Goal: Information Seeking & Learning: Learn about a topic

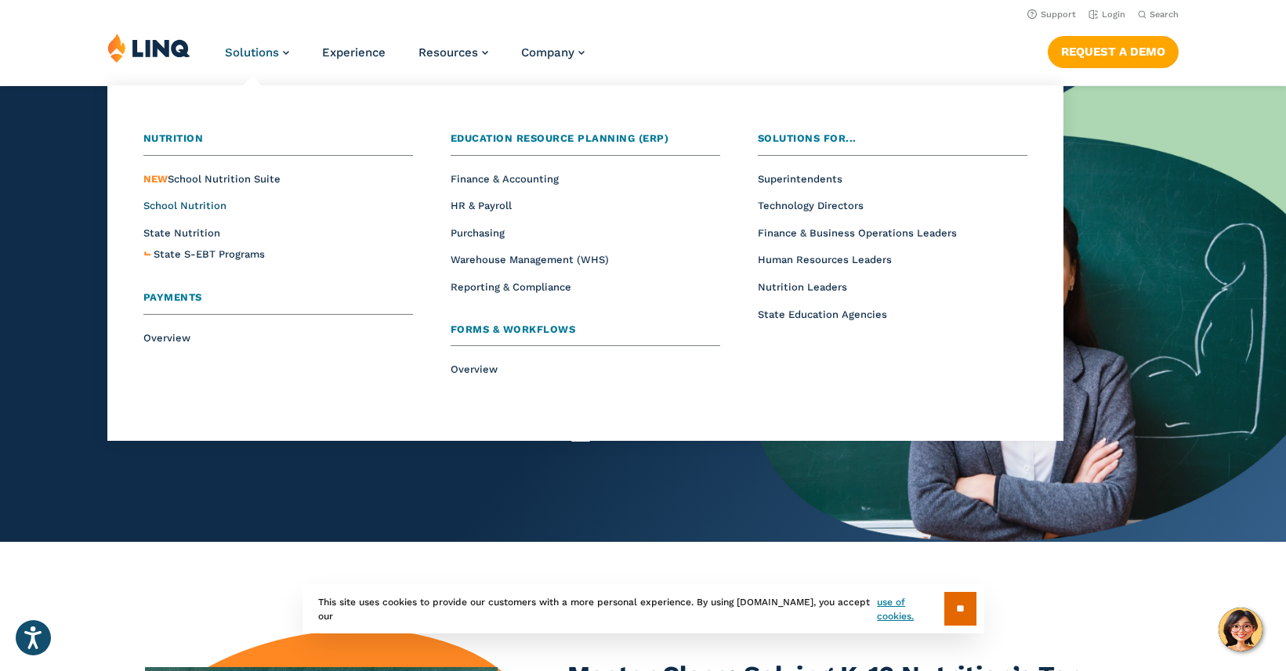
click at [186, 201] on span "School Nutrition" at bounding box center [184, 206] width 83 height 12
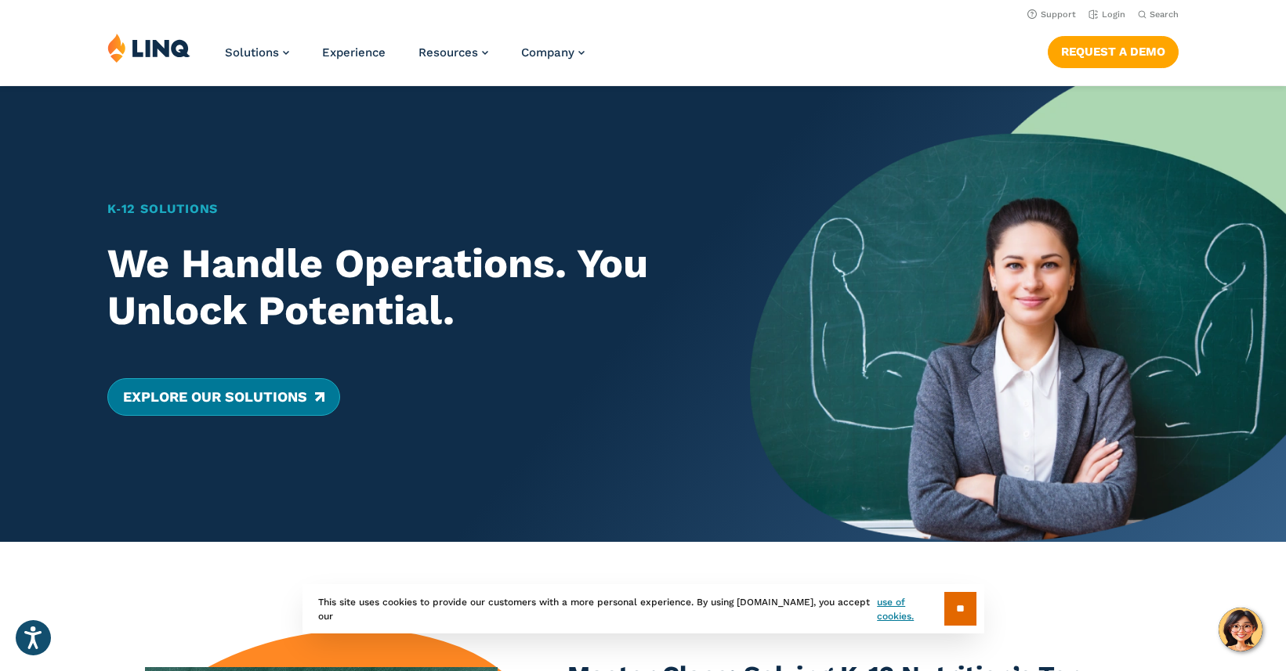
click at [280, 404] on link "Explore Our Solutions" at bounding box center [223, 397] width 233 height 38
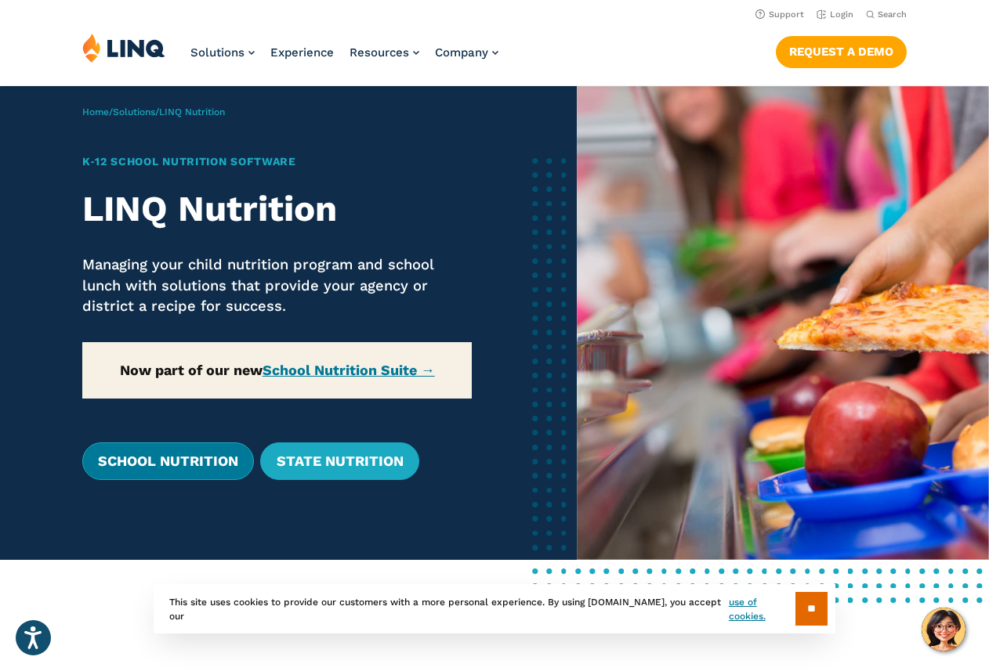
click at [194, 461] on link "School Nutrition" at bounding box center [168, 462] width 172 height 38
